Goal: Complete application form

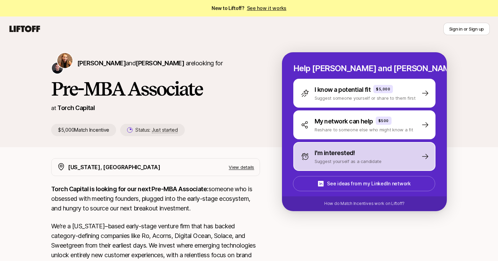
click at [323, 146] on div "I'm interested! Suggest yourself as a candidate" at bounding box center [364, 156] width 142 height 29
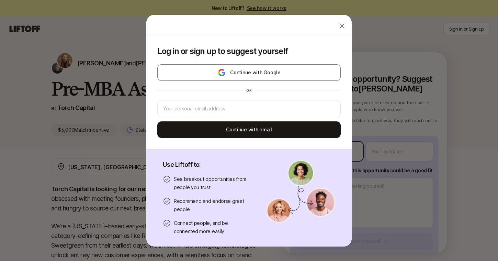
click at [323, 146] on body "New to Liftoff? See how it works Sign in or Sign up Sign in or Sign up Katie Re…" at bounding box center [249, 130] width 498 height 261
click at [341, 30] on div at bounding box center [342, 26] width 14 height 14
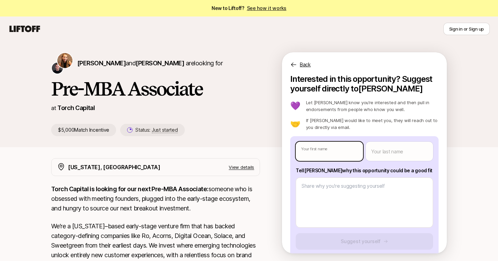
type textarea "x"
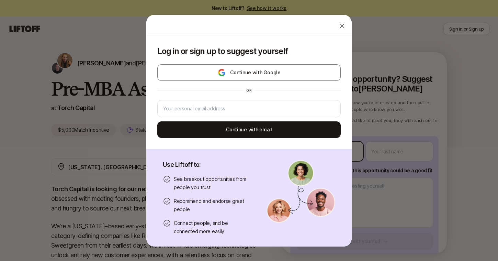
click at [319, 160] on body "New to Liftoff? See how it works Sign in or Sign up Sign in or Sign up Katie Re…" at bounding box center [249, 130] width 498 height 261
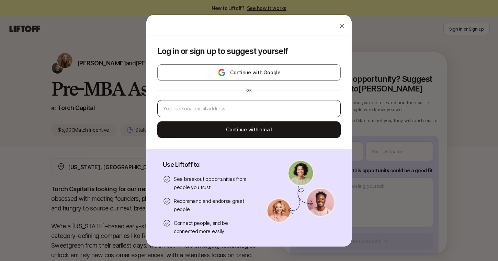
click at [266, 103] on div at bounding box center [248, 108] width 183 height 17
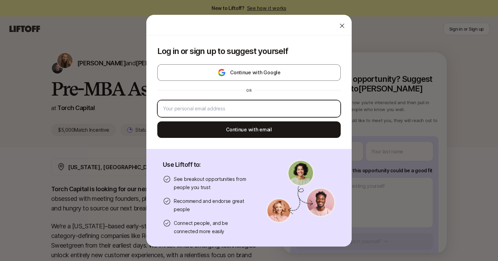
click at [265, 107] on input "email" at bounding box center [249, 108] width 172 height 8
type input "mashellrahimzadeh@gmail.com"
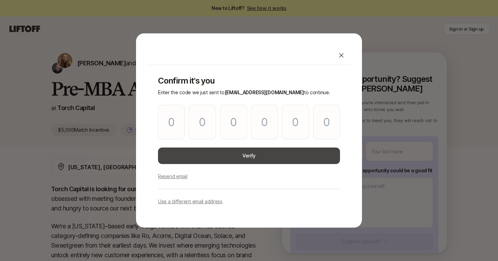
type input "3"
type input "8"
type input "1"
type input "0"
type input "2"
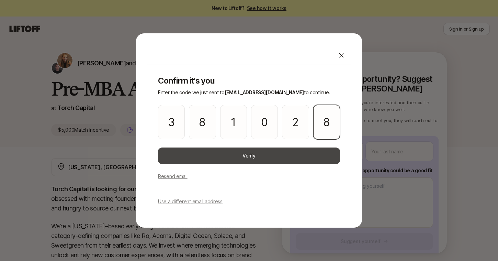
type input "8"
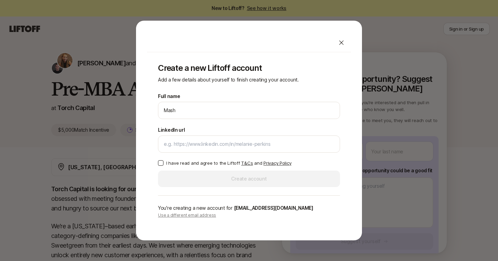
type input "Mashell Rahimzadeh"
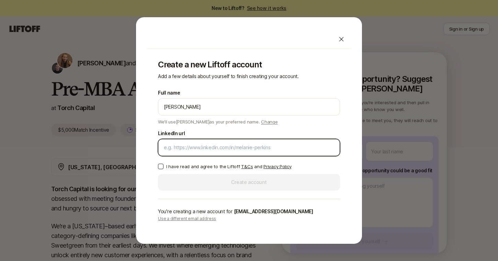
click at [233, 150] on input "LinkedIn url" at bounding box center [249, 147] width 170 height 8
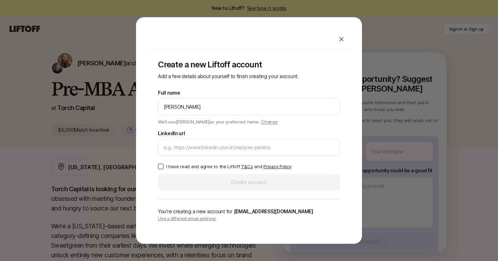
click at [204, 167] on p "I have read and agree to the Liftoff T&Cs and Privacy Policy" at bounding box center [228, 166] width 125 height 7
click at [163, 167] on button "I have read and agree to the Liftoff T&Cs and Privacy Policy" at bounding box center [160, 165] width 5 height 5
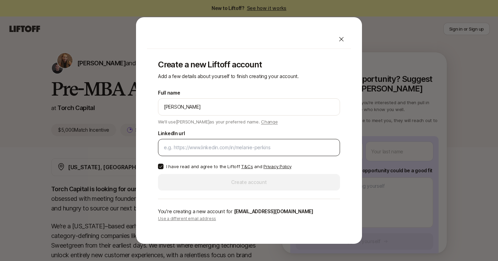
click at [203, 140] on div at bounding box center [249, 147] width 182 height 17
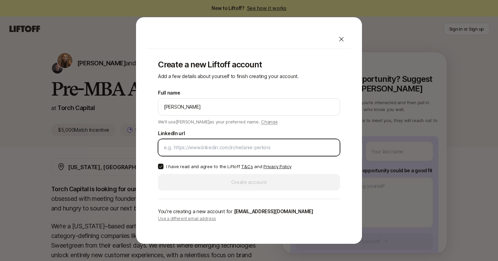
click at [203, 150] on input "LinkedIn url" at bounding box center [249, 147] width 170 height 8
paste input "https://www.linkedin.com/in/mashellrahimzadeh/"
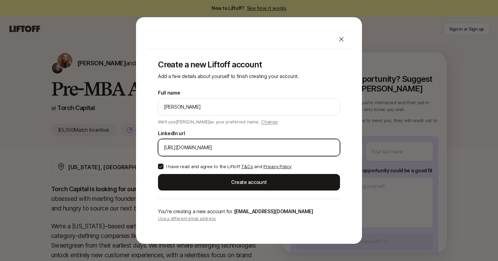
type input "https://www.linkedin.com/in/mashellrahimzadeh/"
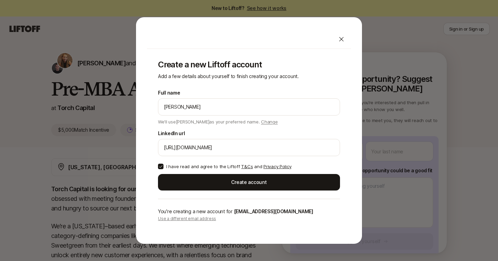
click at [183, 164] on p "I have read and agree to the Liftoff T&Cs and Privacy Policy" at bounding box center [228, 166] width 125 height 7
click at [163, 164] on button "I have read and agree to the Liftoff T&Cs and Privacy Policy" at bounding box center [160, 165] width 5 height 5
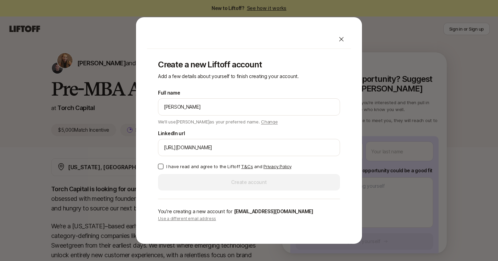
click at [184, 180] on div "Full name Mashell Rahimzadeh We'll use Mashell as your preferred name. Change P…" at bounding box center [249, 140] width 182 height 102
click at [181, 167] on p "I have read and agree to the Liftoff T&Cs and Privacy Policy" at bounding box center [228, 166] width 125 height 7
click at [163, 167] on button "I have read and agree to the Liftoff T&Cs and Privacy Policy" at bounding box center [160, 165] width 5 height 5
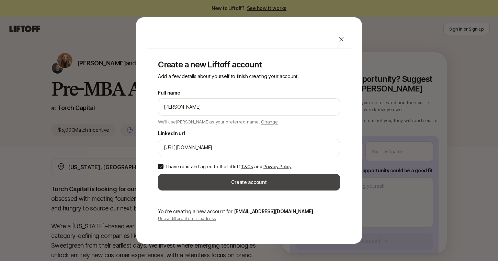
click at [189, 185] on button "Create account" at bounding box center [249, 182] width 182 height 16
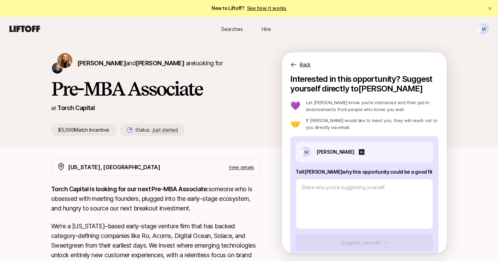
type textarea "x"
click at [158, 131] on span "Just started" at bounding box center [165, 130] width 26 height 6
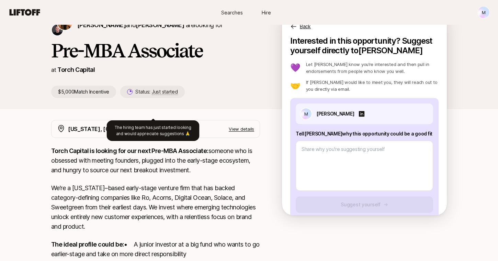
scroll to position [42, 0]
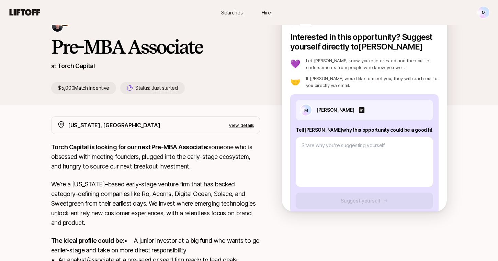
click at [238, 123] on p "View details" at bounding box center [241, 125] width 25 height 7
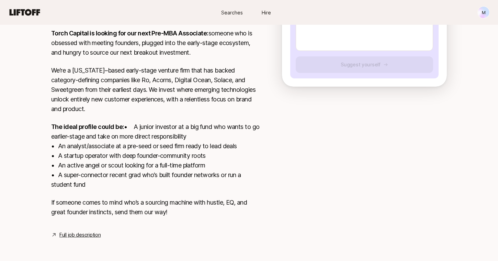
scroll to position [0, 0]
